Goal: Find specific page/section: Find specific page/section

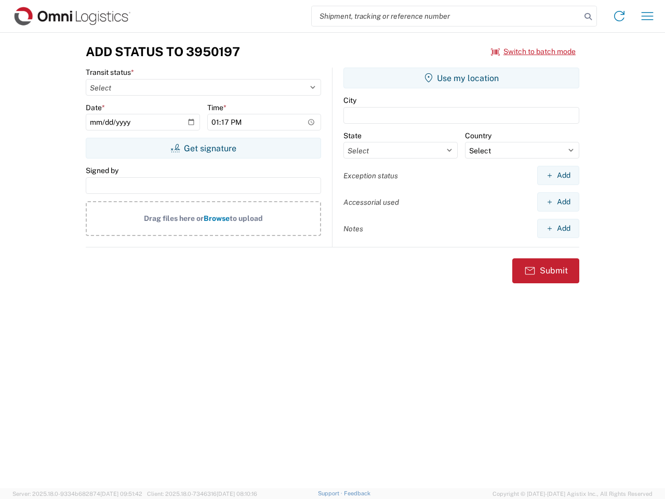
click at [446, 16] on input "search" at bounding box center [446, 16] width 269 height 20
click at [588, 17] on icon at bounding box center [588, 16] width 15 height 15
click at [620, 16] on icon at bounding box center [619, 16] width 17 height 17
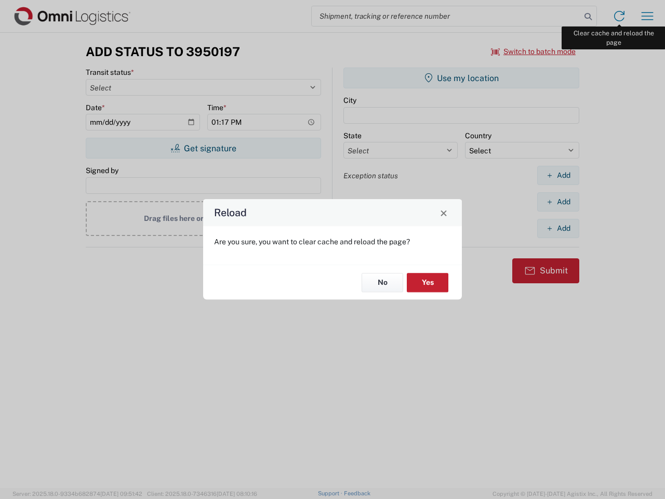
click at [648, 16] on div "Reload Are you sure, you want to clear cache and reload the page? No Yes" at bounding box center [332, 249] width 665 height 499
click at [534, 51] on div "Reload Are you sure, you want to clear cache and reload the page? No Yes" at bounding box center [332, 249] width 665 height 499
click at [203, 148] on div "Reload Are you sure, you want to clear cache and reload the page? No Yes" at bounding box center [332, 249] width 665 height 499
click at [462, 78] on div "Reload Are you sure, you want to clear cache and reload the page? No Yes" at bounding box center [332, 249] width 665 height 499
click at [558, 175] on div "Reload Are you sure, you want to clear cache and reload the page? No Yes" at bounding box center [332, 249] width 665 height 499
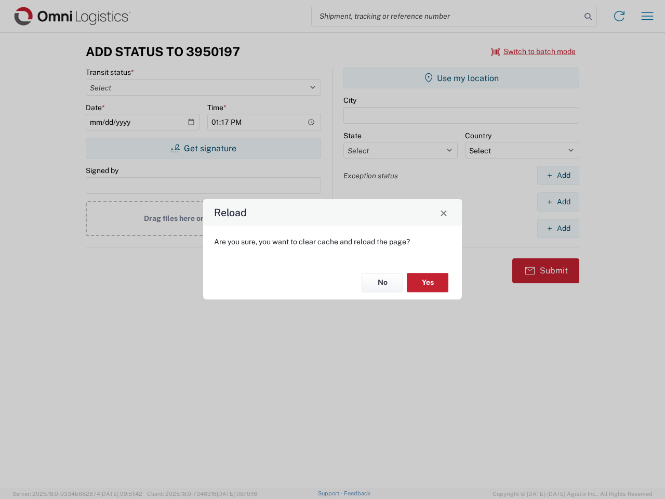
click at [558, 202] on div "Reload Are you sure, you want to clear cache and reload the page? No Yes" at bounding box center [332, 249] width 665 height 499
click at [558, 228] on div "Reload Are you sure, you want to clear cache and reload the page? No Yes" at bounding box center [332, 249] width 665 height 499
